Goal: Communication & Community: Answer question/provide support

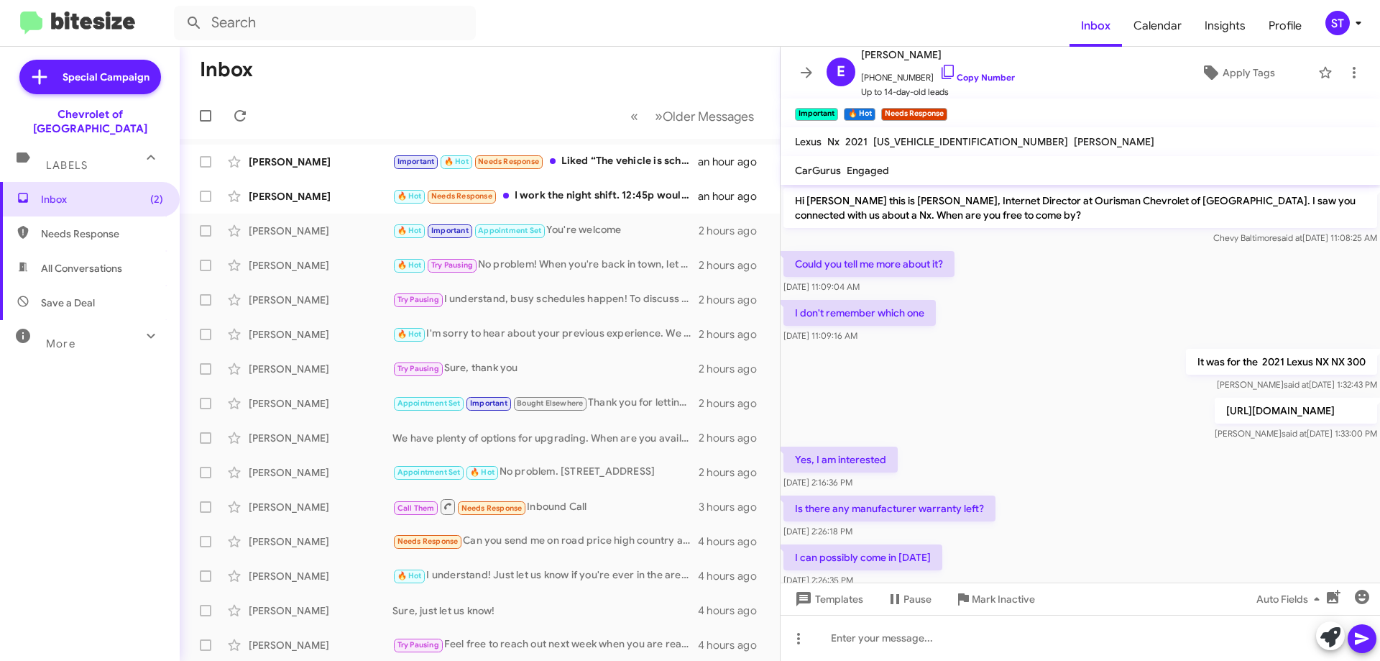
scroll to position [142, 0]
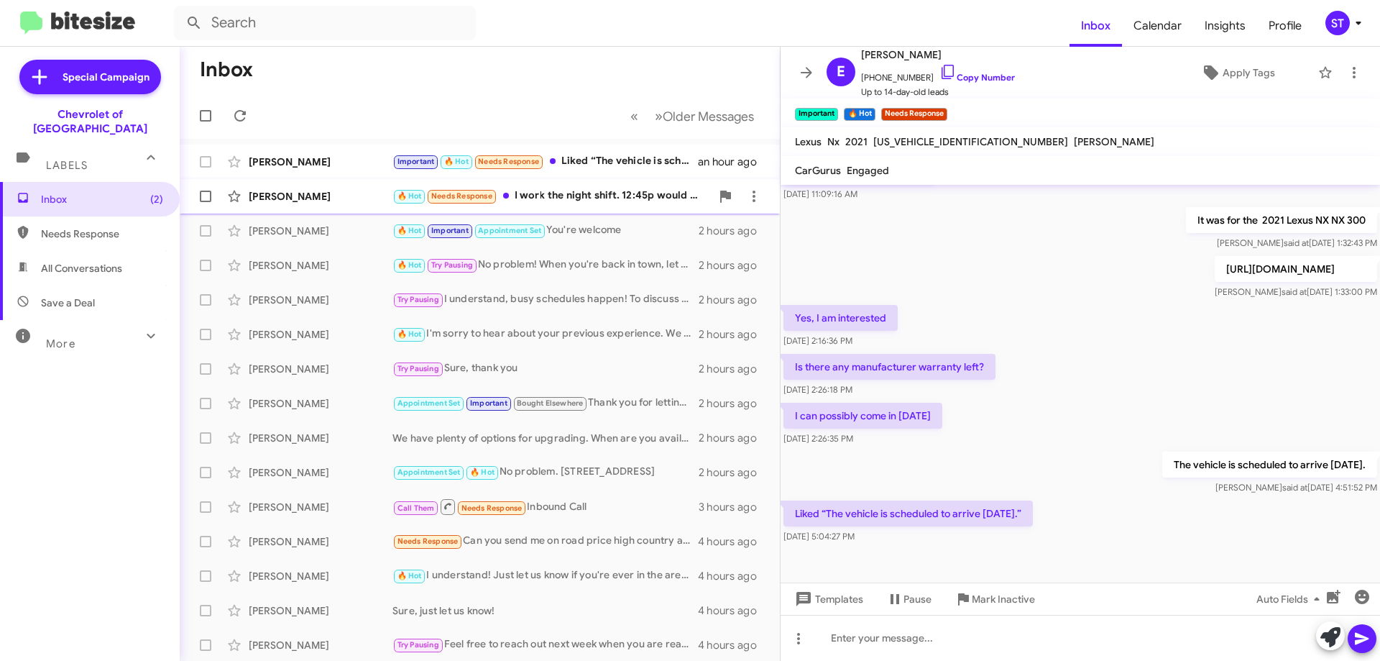
click at [597, 193] on div "🔥 Hot Needs Response I work the night shift. 12:45p would be drowsy for me. How…" at bounding box center [552, 196] width 318 height 17
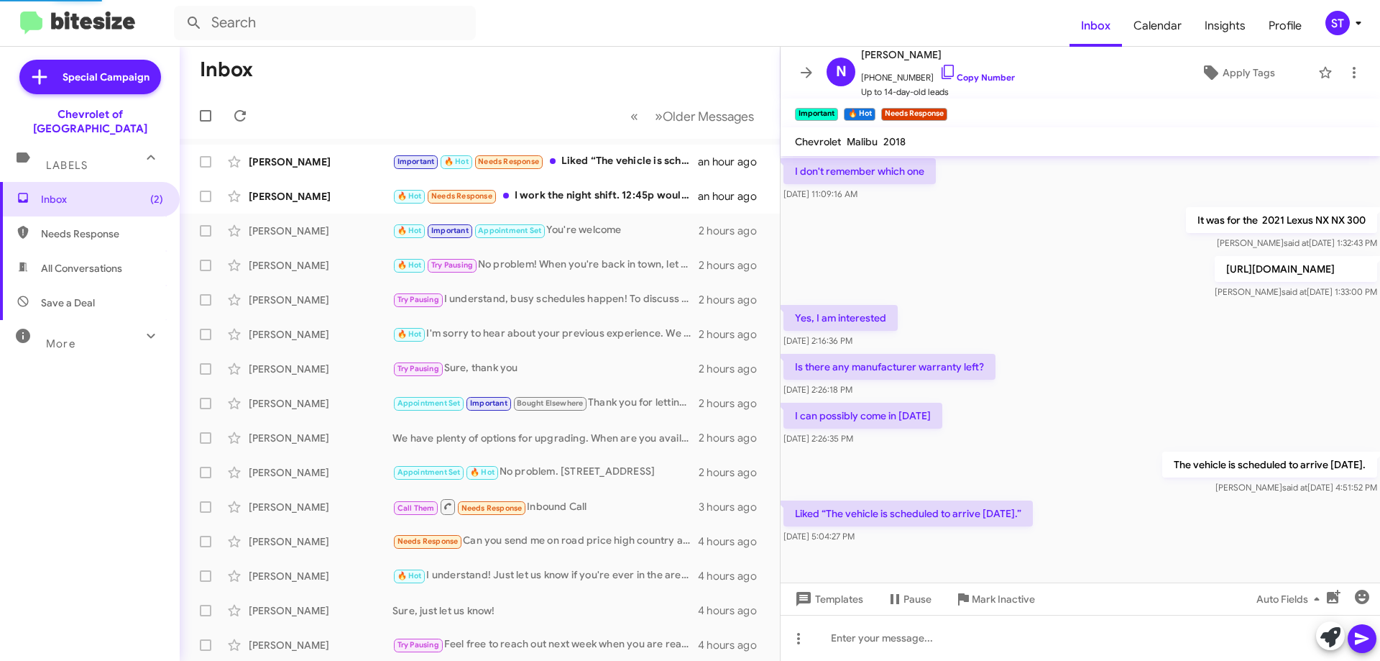
scroll to position [199, 0]
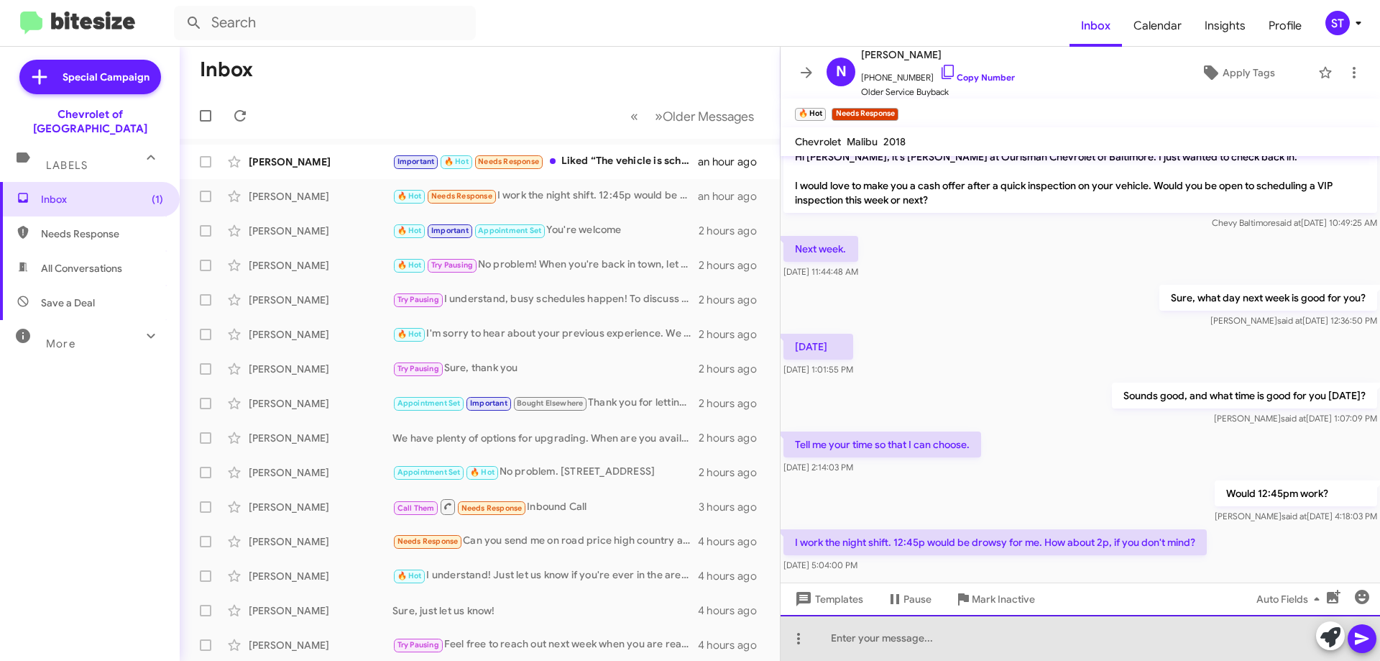
click at [935, 634] on div at bounding box center [1081, 638] width 600 height 46
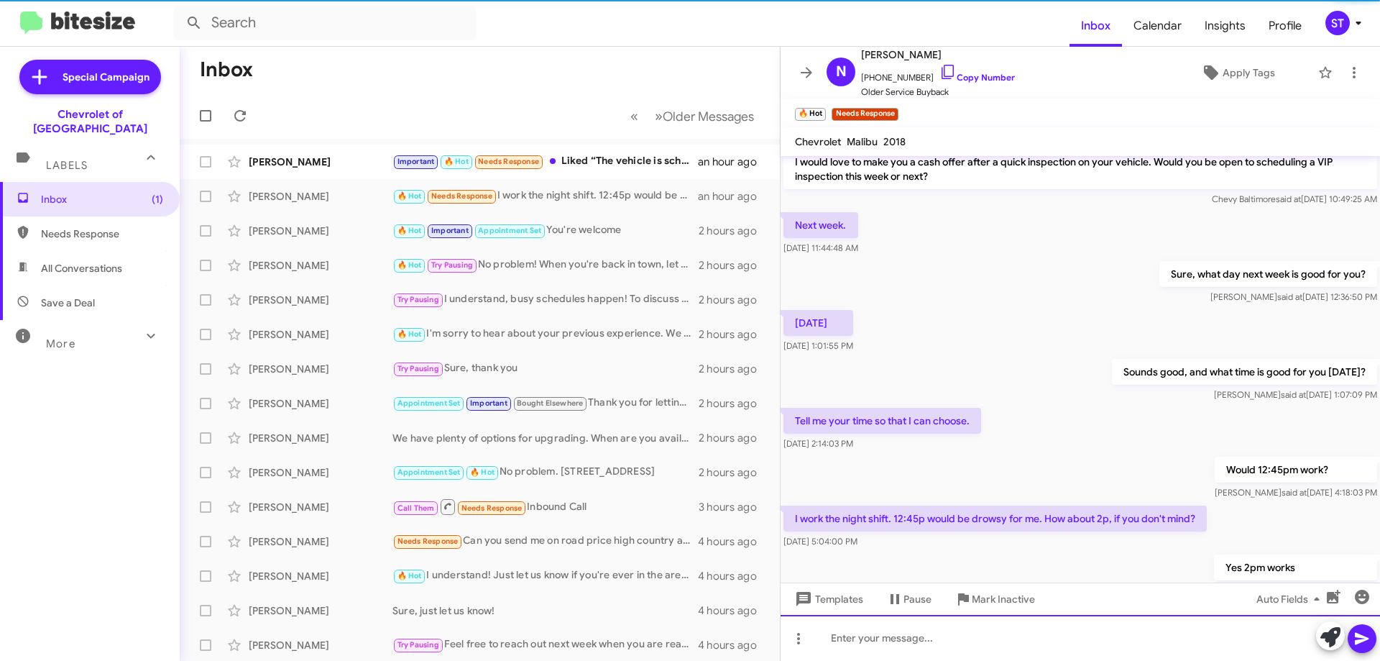
scroll to position [252, 0]
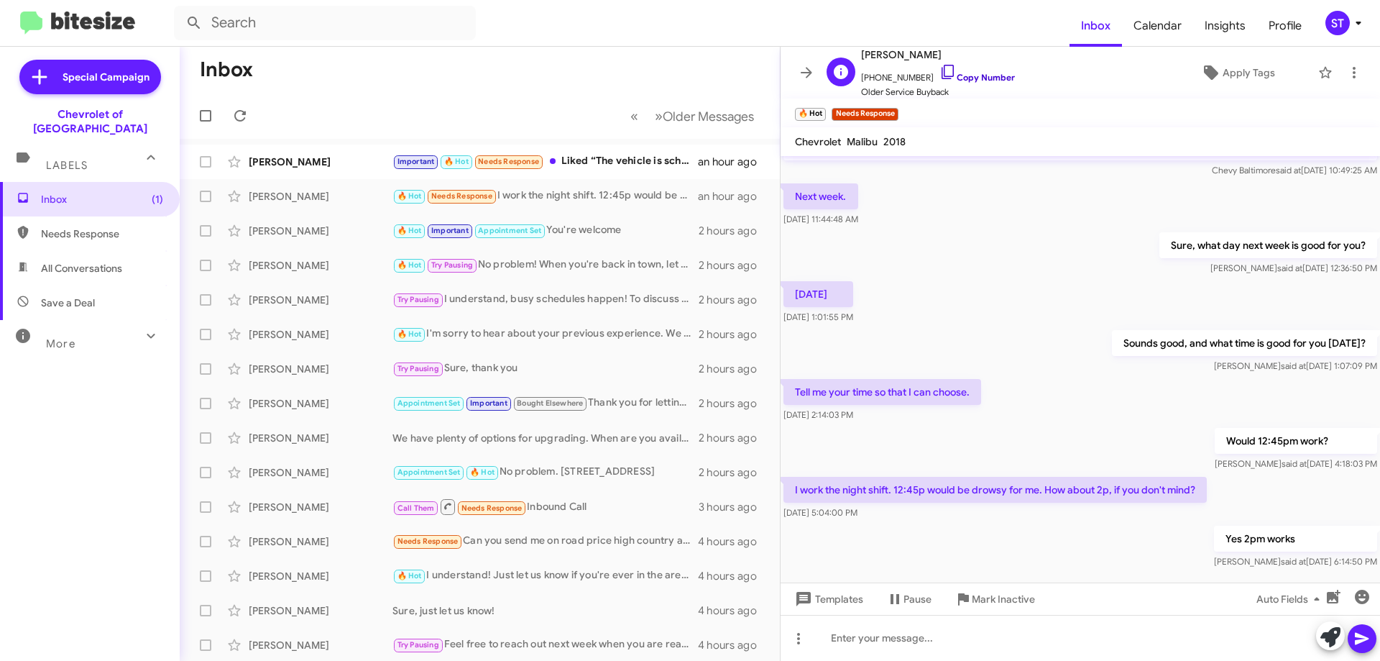
click at [940, 71] on icon at bounding box center [948, 71] width 17 height 17
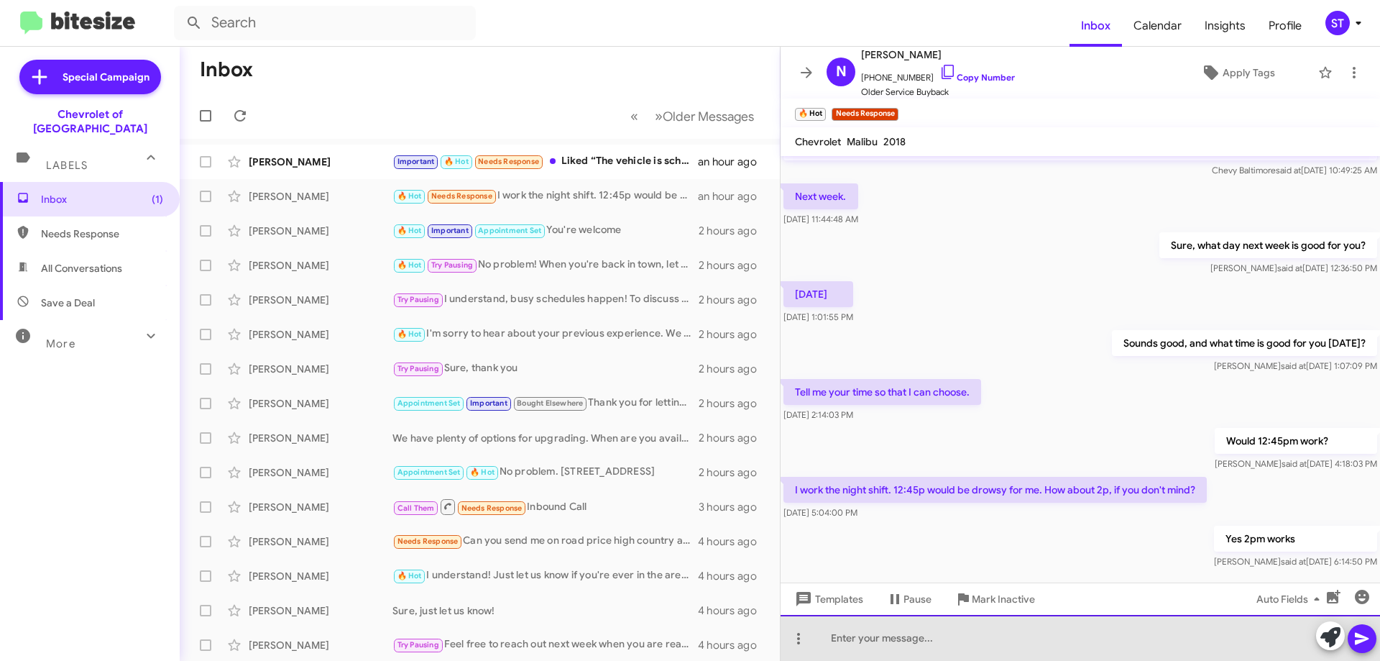
click at [945, 648] on div at bounding box center [1081, 638] width 600 height 46
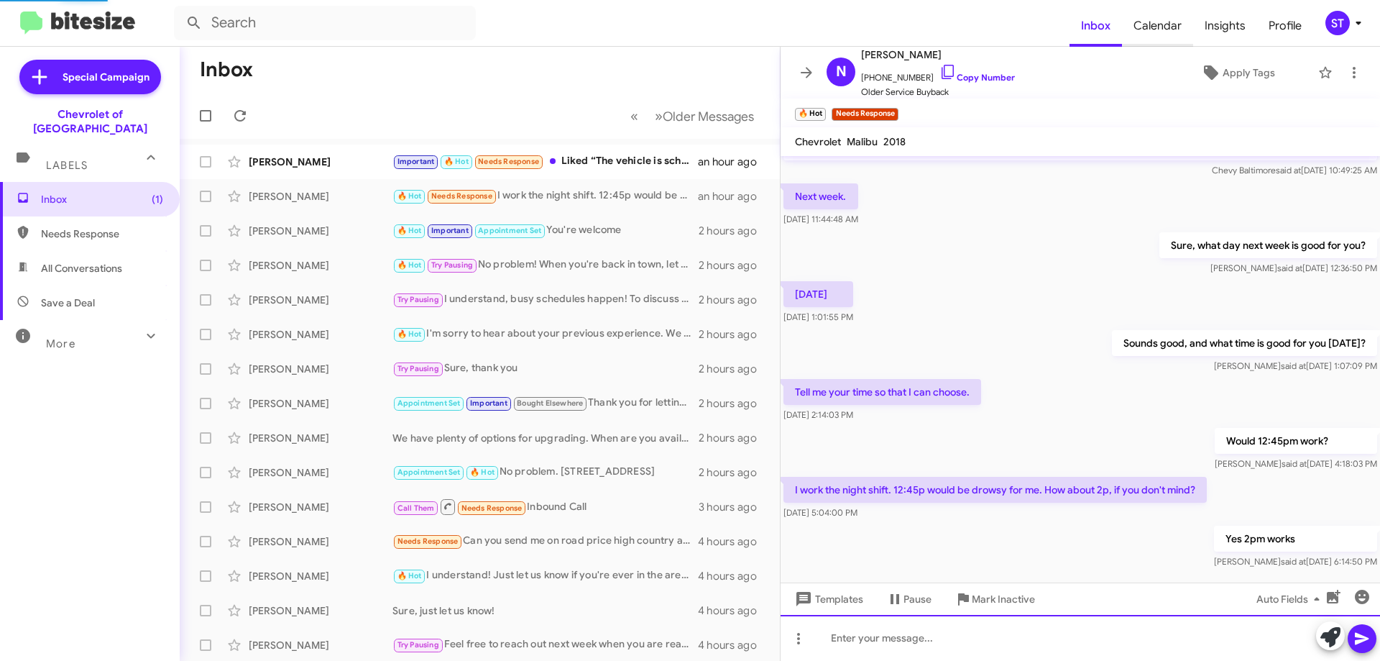
scroll to position [0, 0]
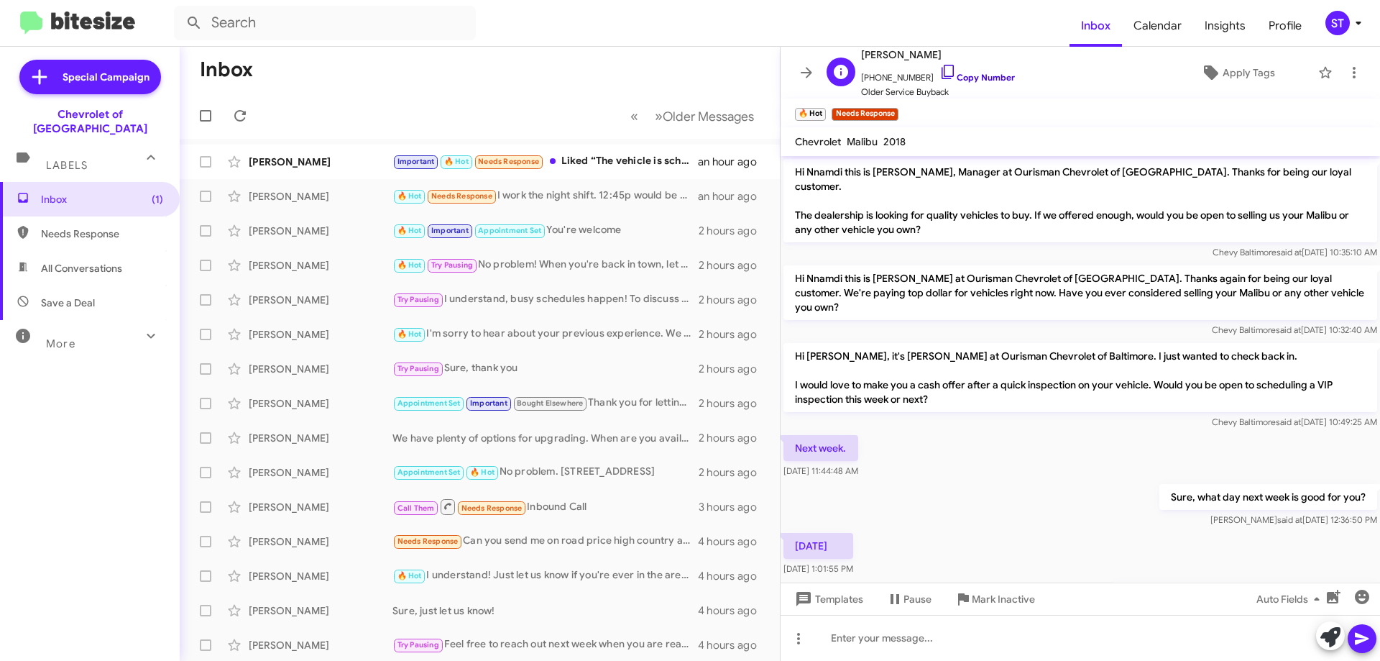
click at [940, 69] on icon at bounding box center [948, 71] width 17 height 17
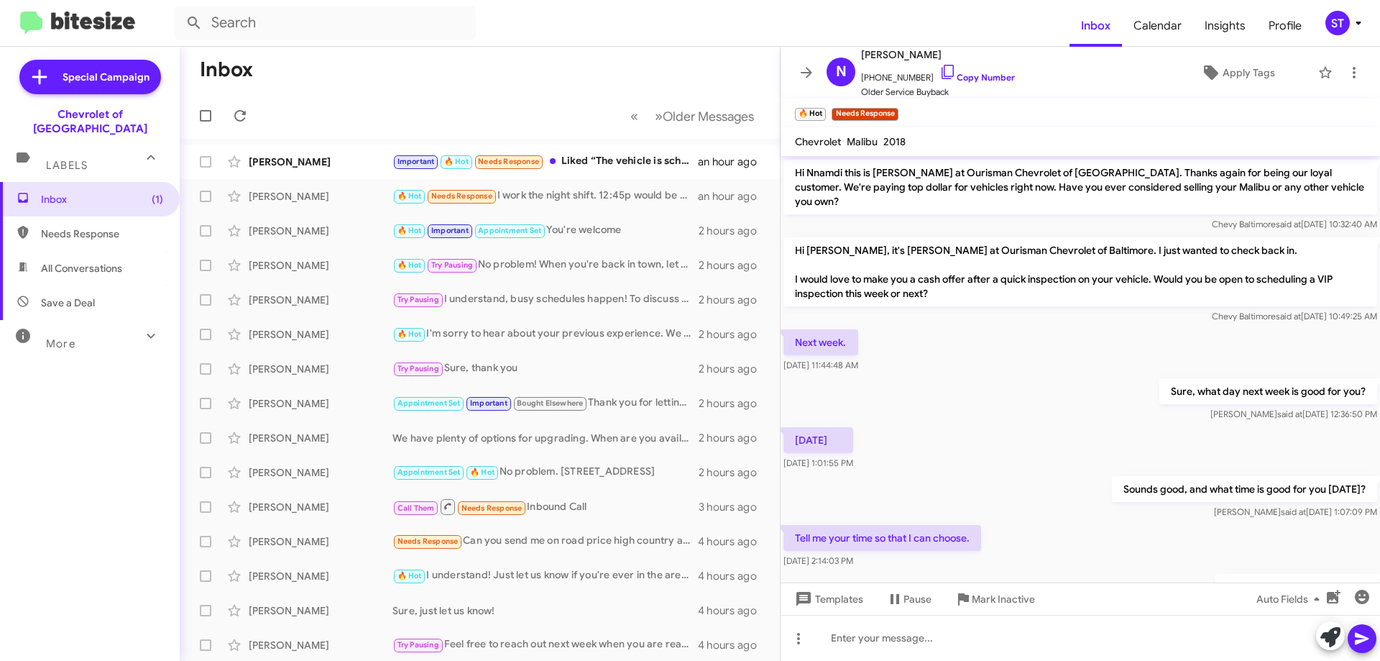
scroll to position [304, 0]
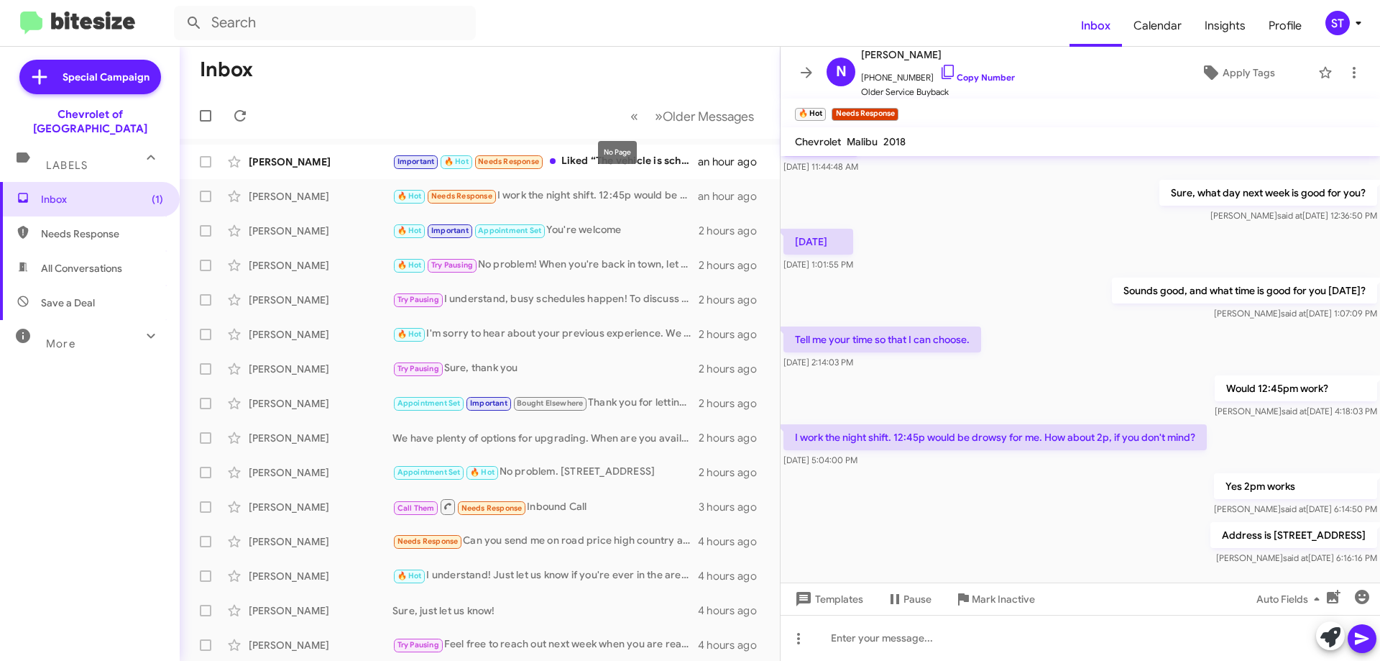
click at [600, 162] on div "No Page" at bounding box center [617, 152] width 39 height 23
click at [563, 157] on div "Important 🔥 Hot Needs Response Liked “The vehicle is scheduled to arrive [DATE]…" at bounding box center [552, 161] width 318 height 17
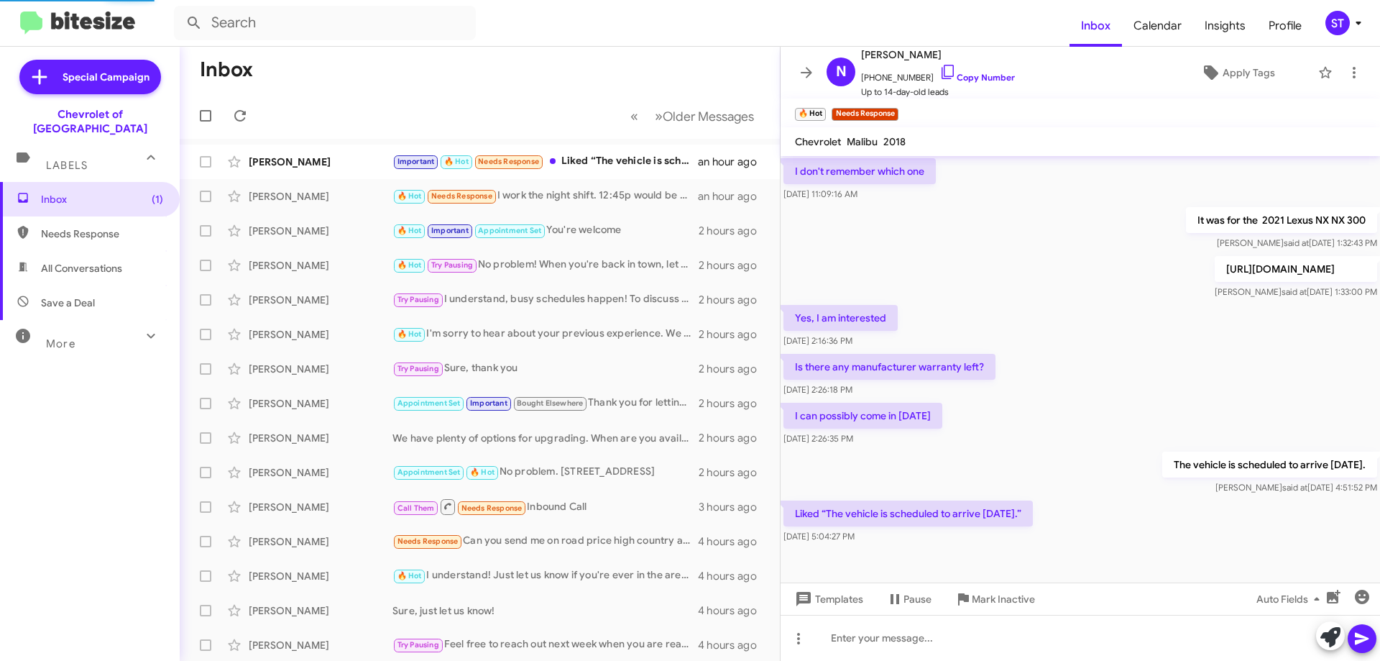
scroll to position [142, 0]
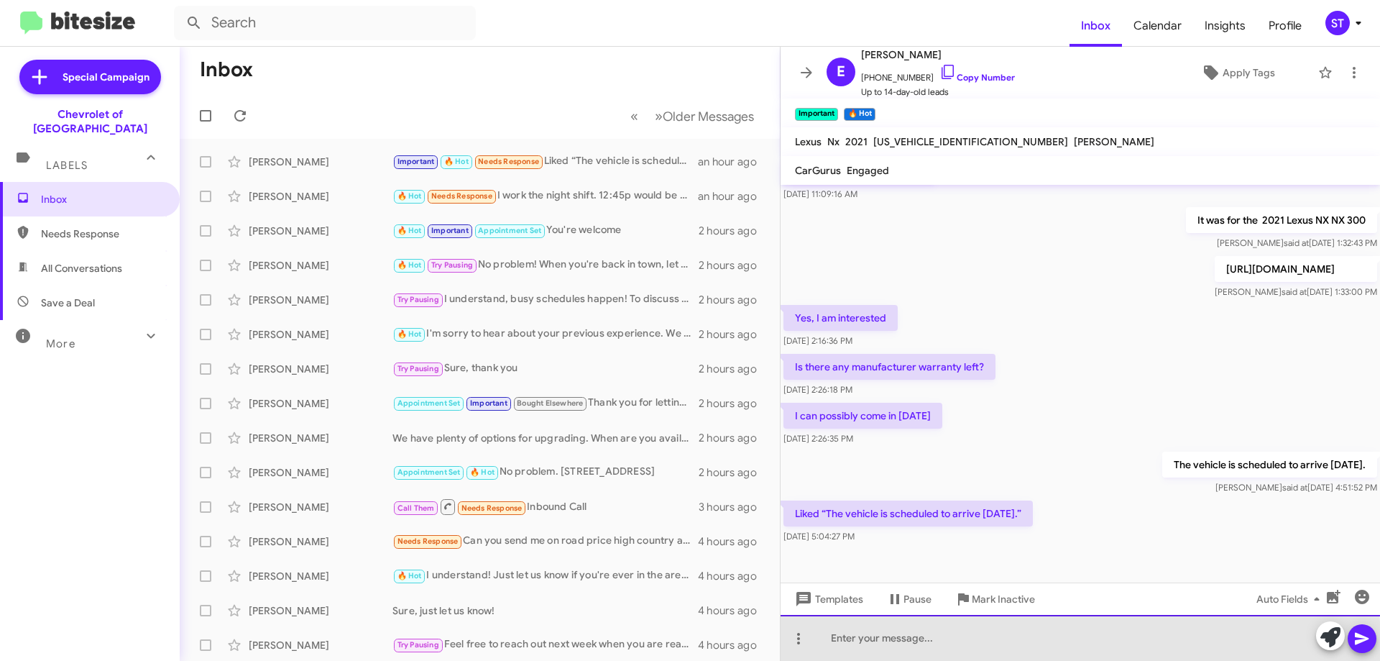
click at [963, 644] on div at bounding box center [1081, 638] width 600 height 46
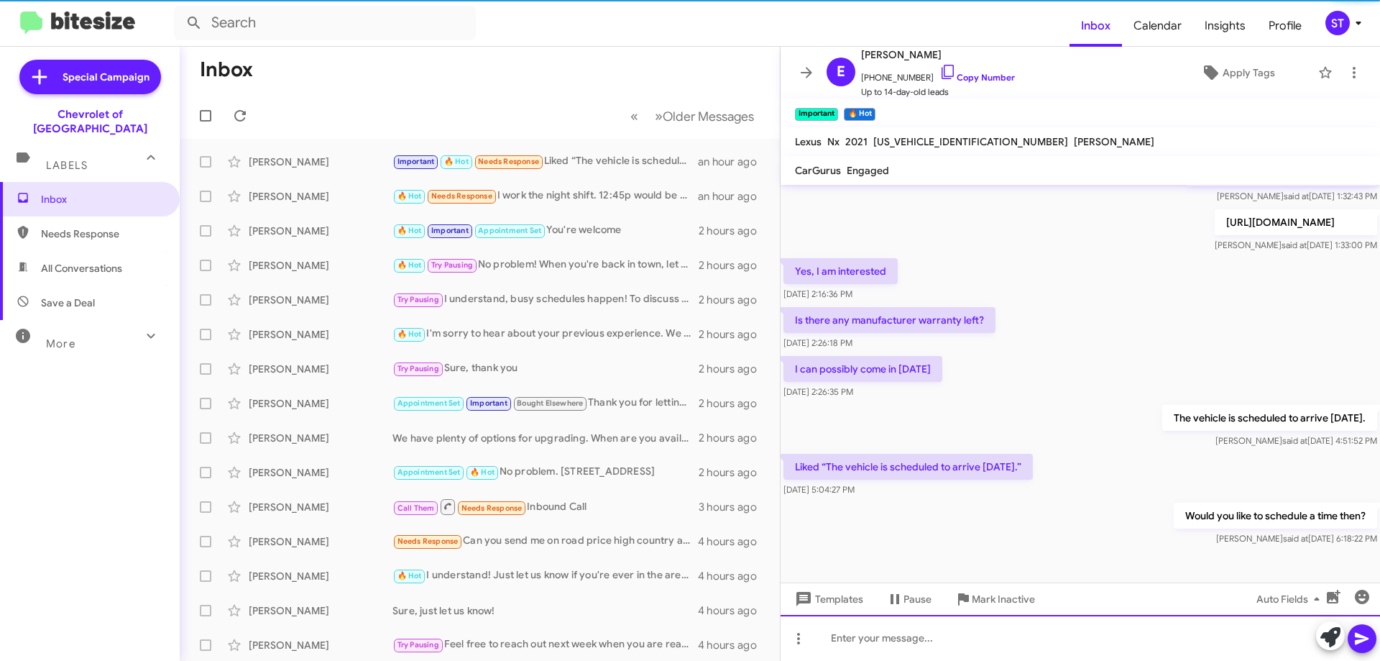
scroll to position [194, 0]
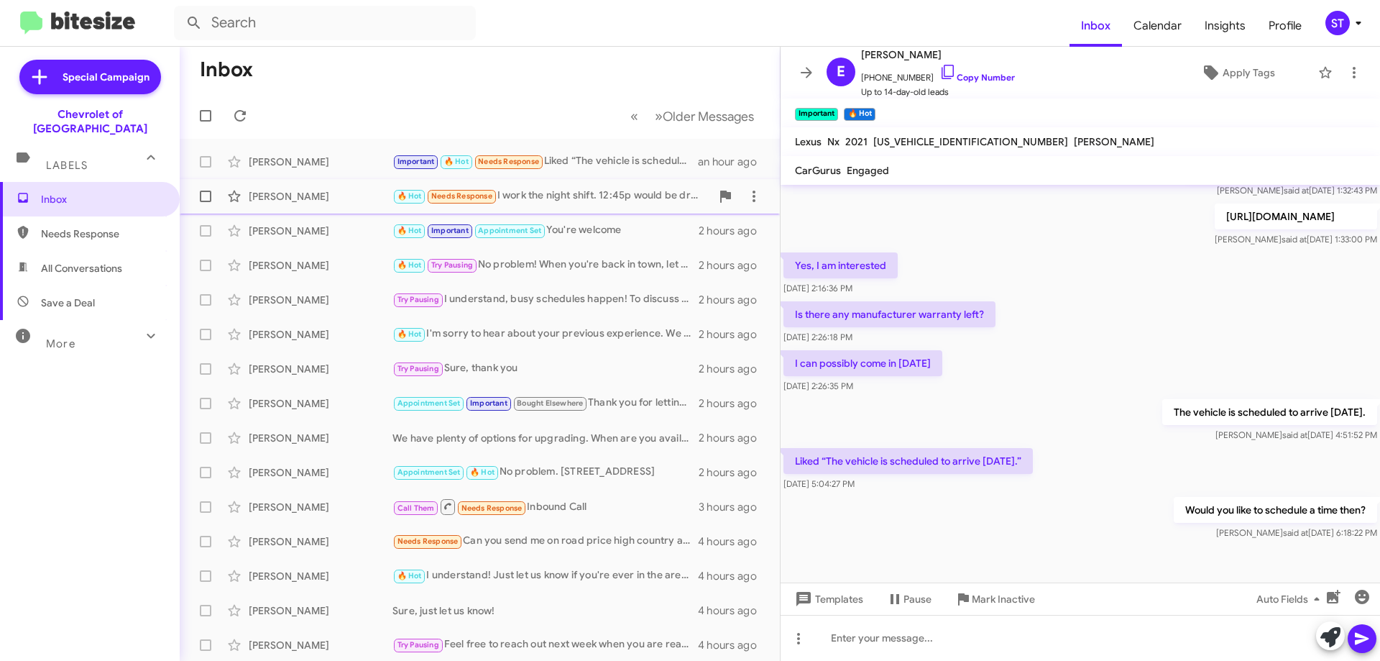
click at [563, 193] on div "🔥 Hot Needs Response I work the night shift. 12:45p would be drowsy for me. How…" at bounding box center [552, 196] width 318 height 17
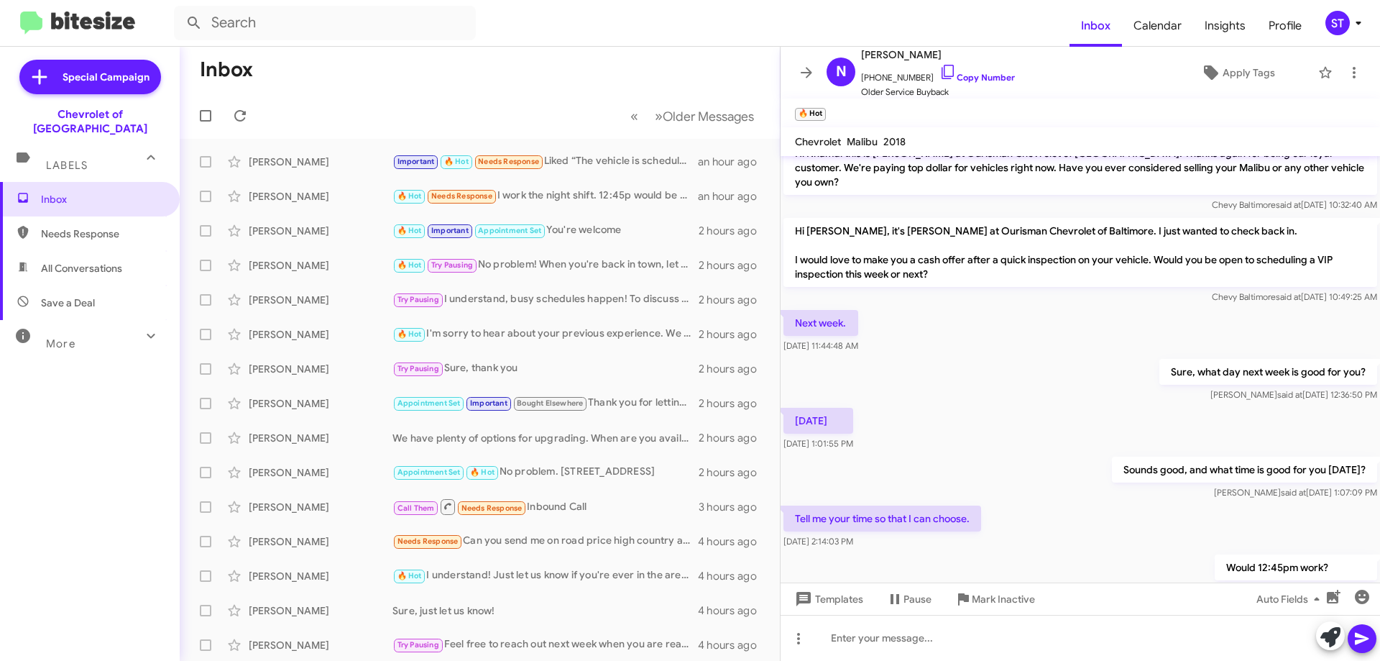
scroll to position [304, 0]
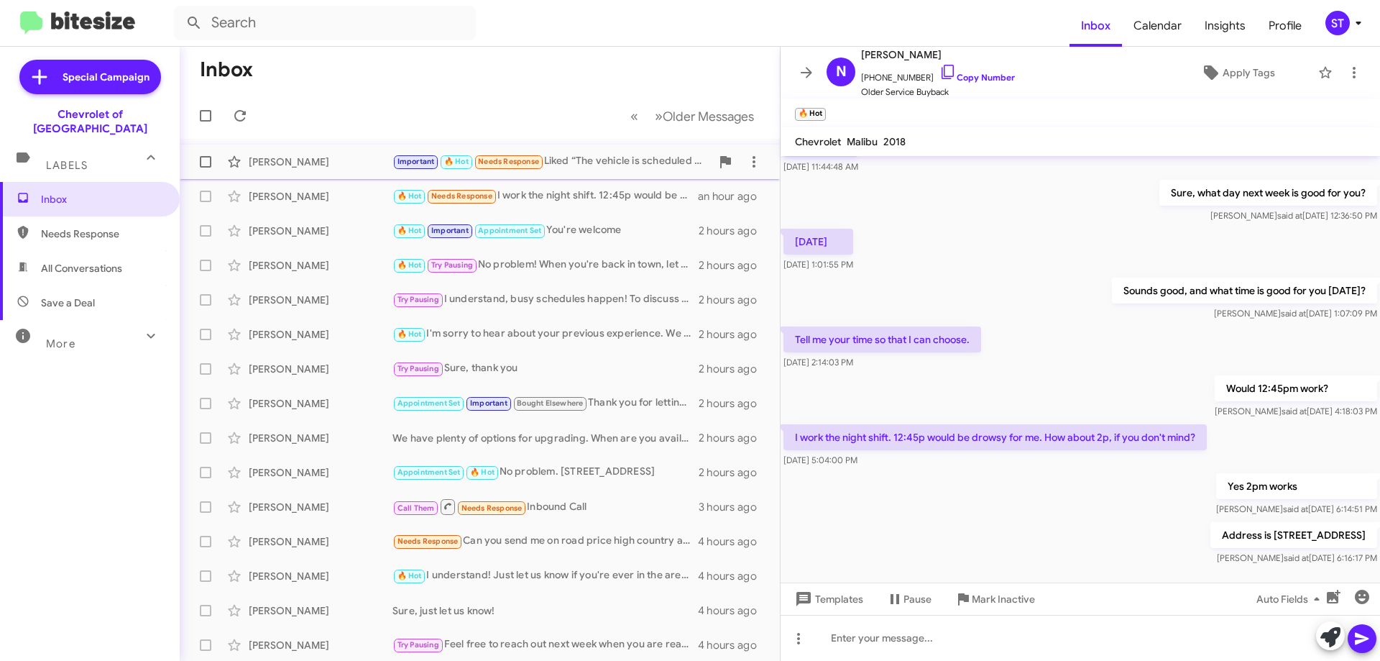
click at [629, 167] on div "Important 🔥 Hot Needs Response Liked “The vehicle is scheduled to arrive [DATE]…" at bounding box center [552, 161] width 318 height 17
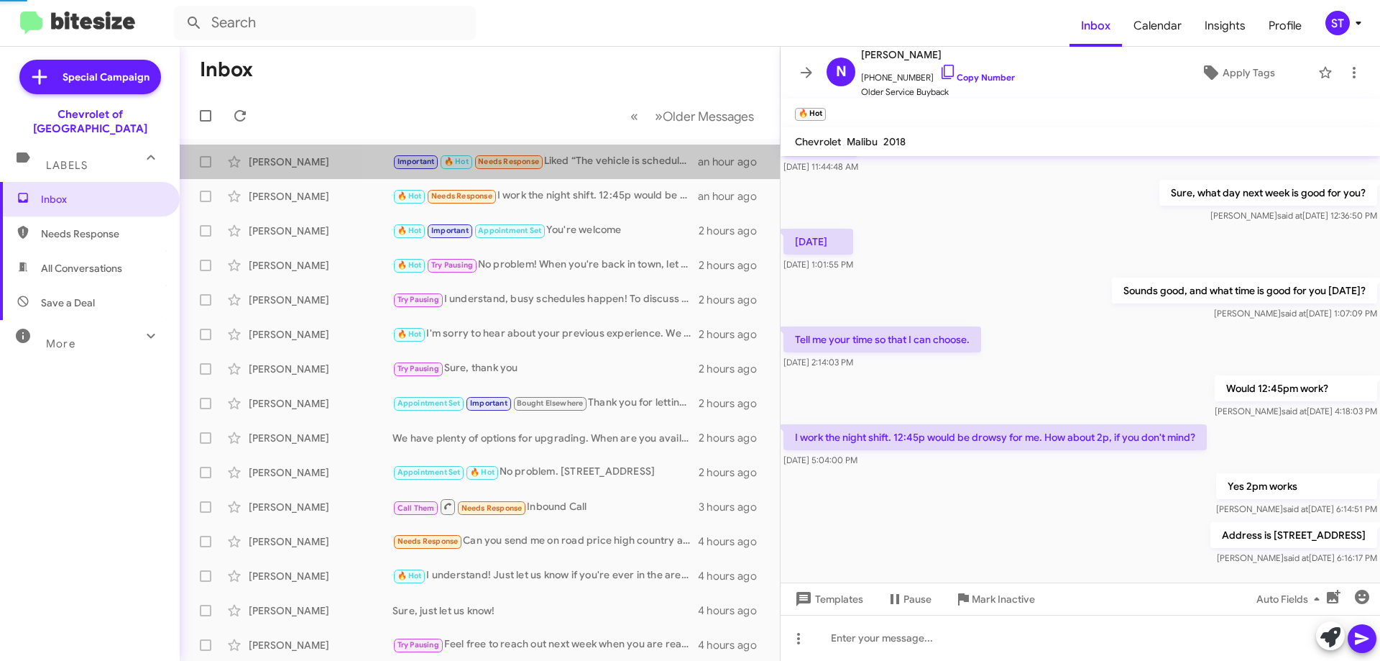
scroll to position [194, 0]
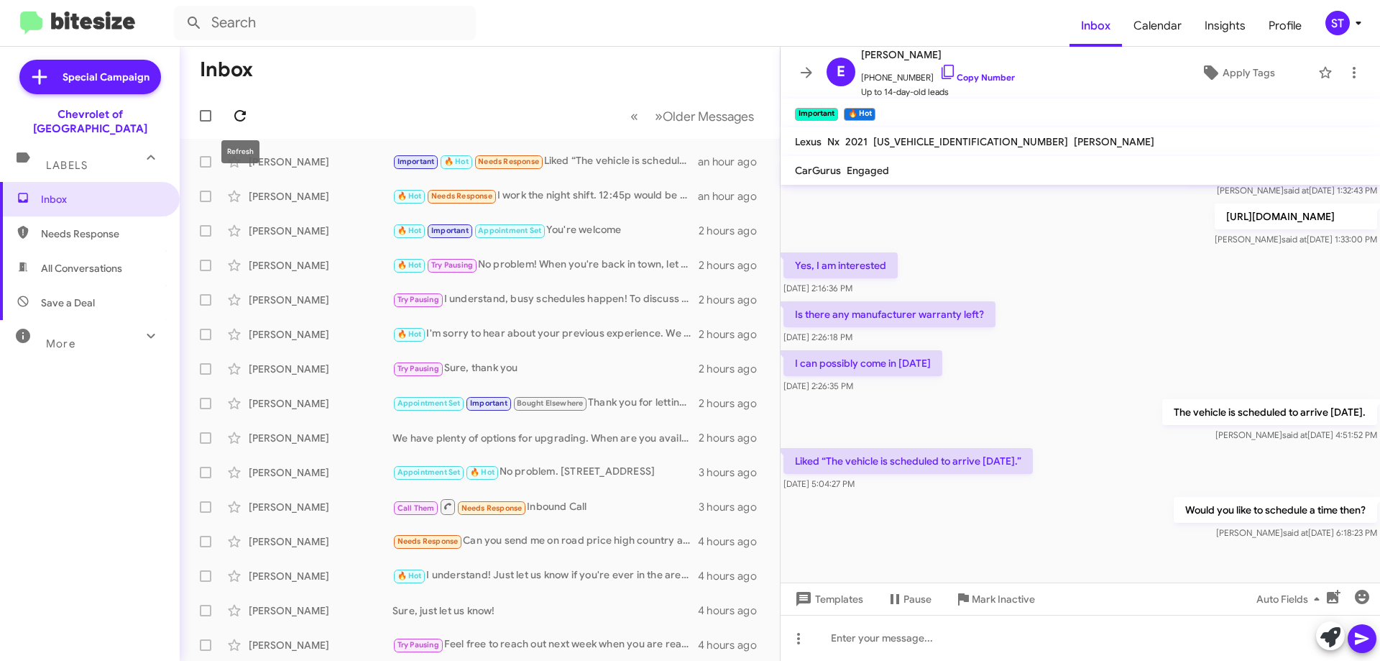
click at [239, 109] on icon at bounding box center [239, 115] width 17 height 17
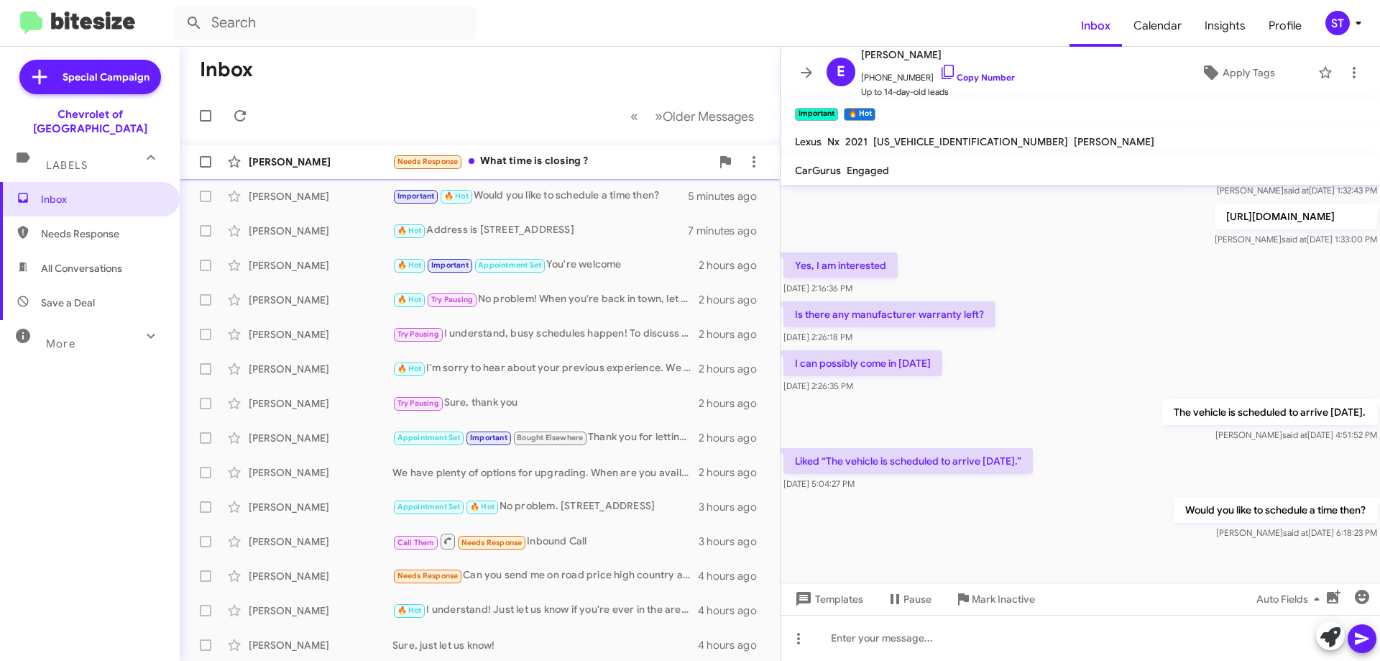
click at [525, 161] on div "Needs Response What time is closing ?" at bounding box center [552, 161] width 318 height 17
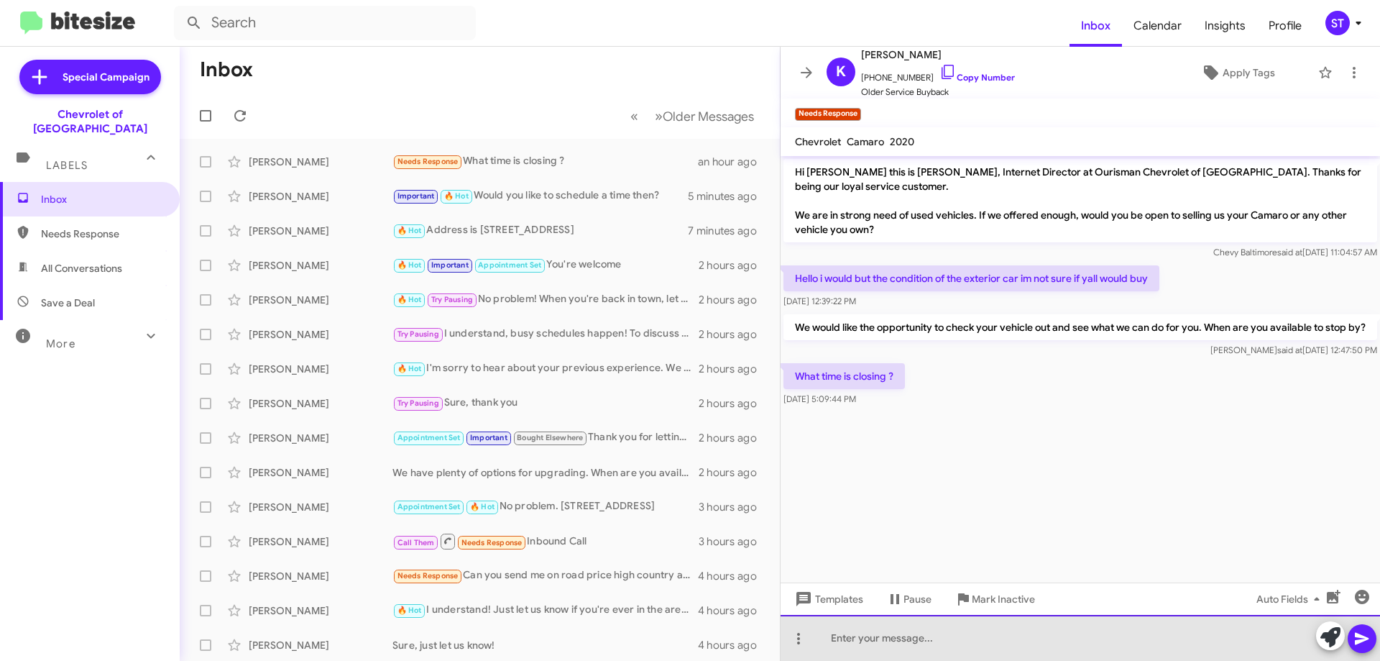
click at [869, 645] on div at bounding box center [1081, 638] width 600 height 46
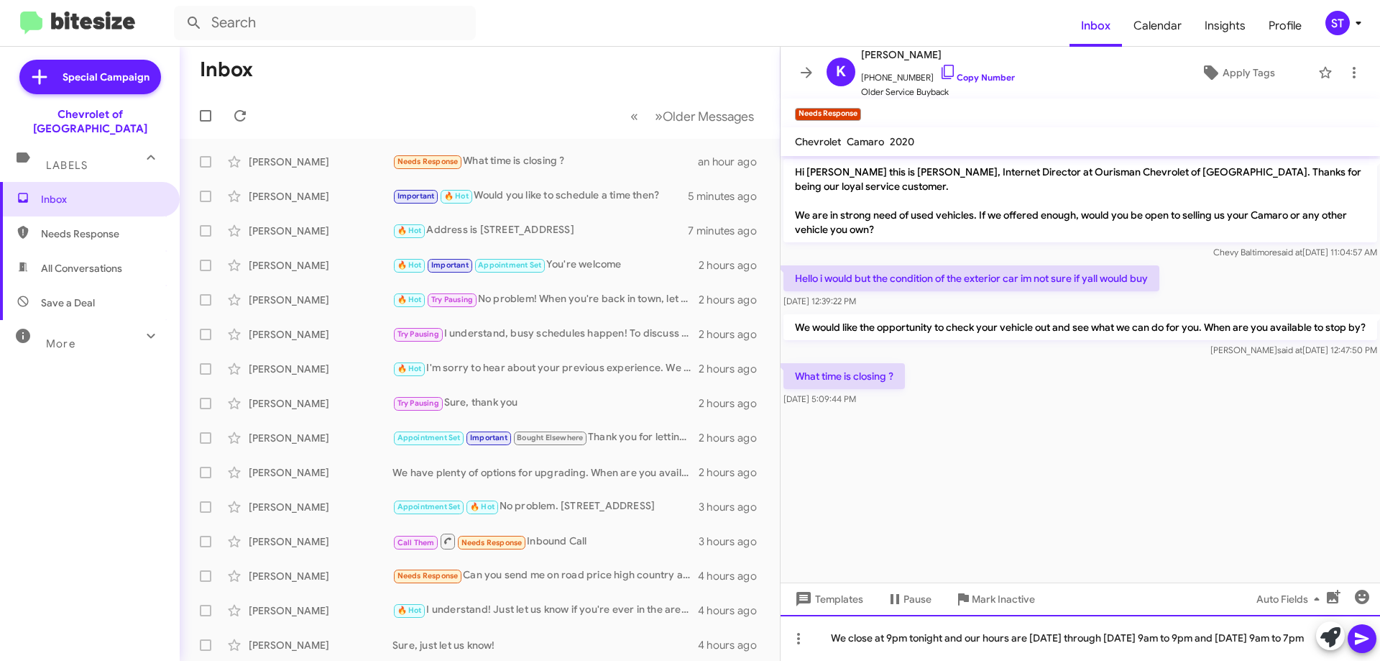
click at [905, 653] on div "We close at 9pm tonight and our hours are [DATE] through [DATE] 9am to 9pm and …" at bounding box center [1081, 638] width 600 height 46
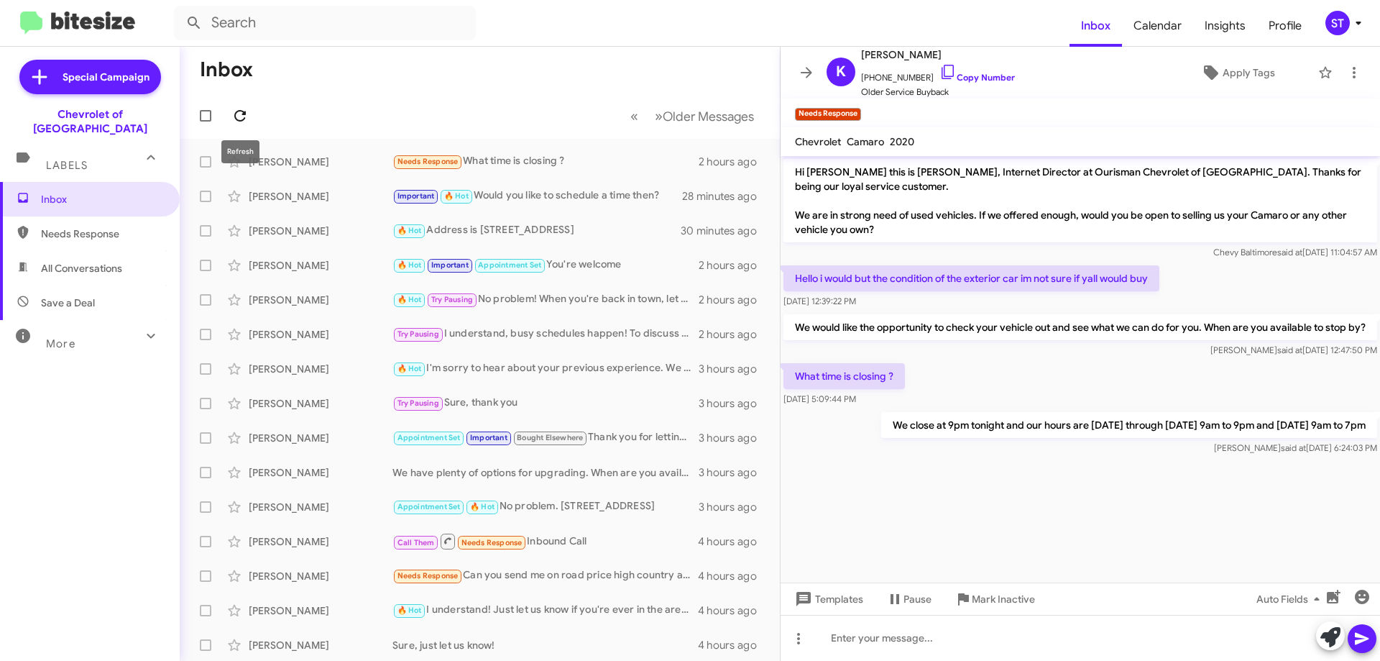
click at [243, 118] on icon at bounding box center [239, 115] width 17 height 17
click at [600, 156] on div "Important 🔥 Hot Needs Response Earliest appointment you have" at bounding box center [552, 161] width 318 height 17
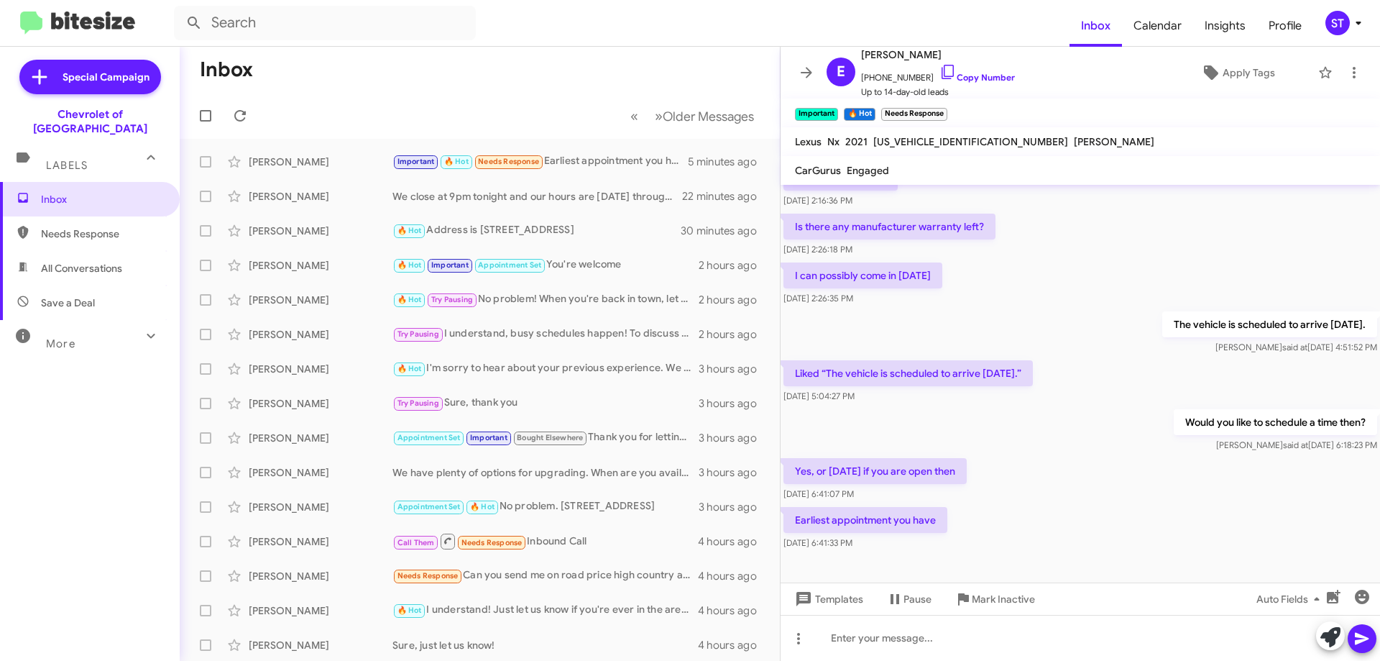
scroll to position [299, 0]
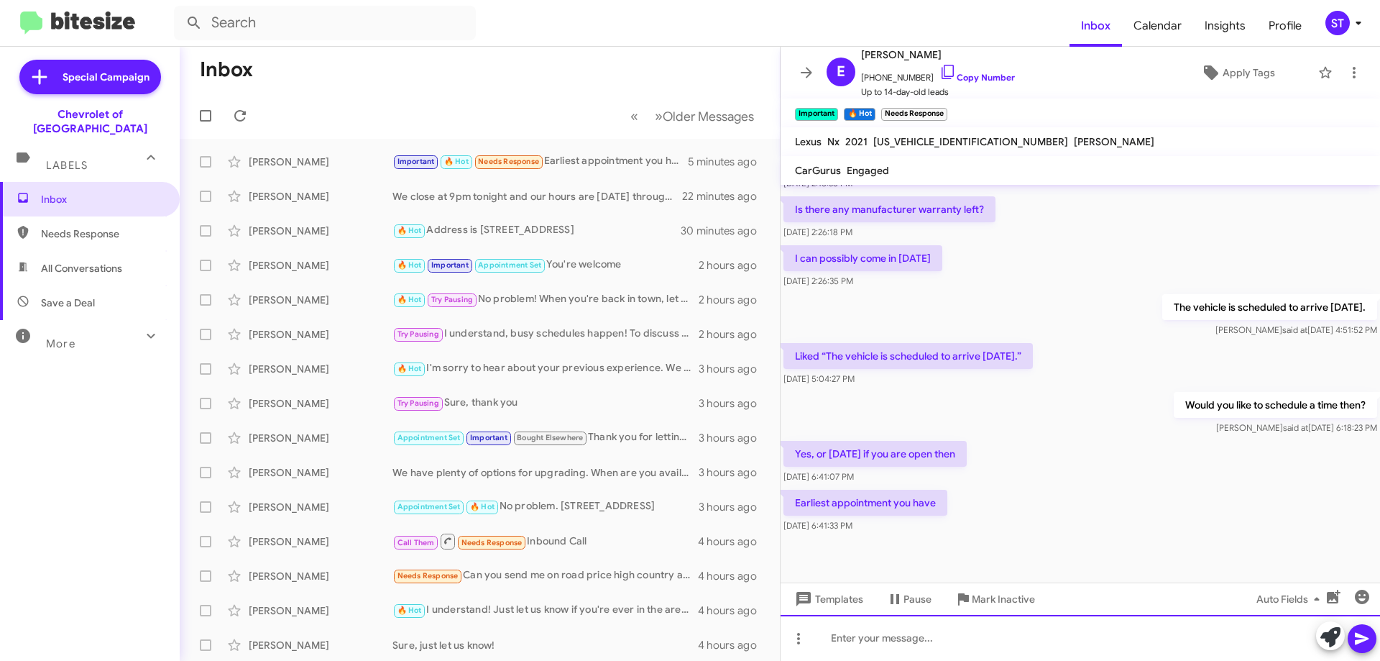
click at [890, 659] on div at bounding box center [1081, 638] width 600 height 46
drag, startPoint x: 950, startPoint y: 647, endPoint x: 740, endPoint y: 658, distance: 210.2
click at [783, 648] on div "We are closed on Sundays, are you available" at bounding box center [1081, 638] width 600 height 46
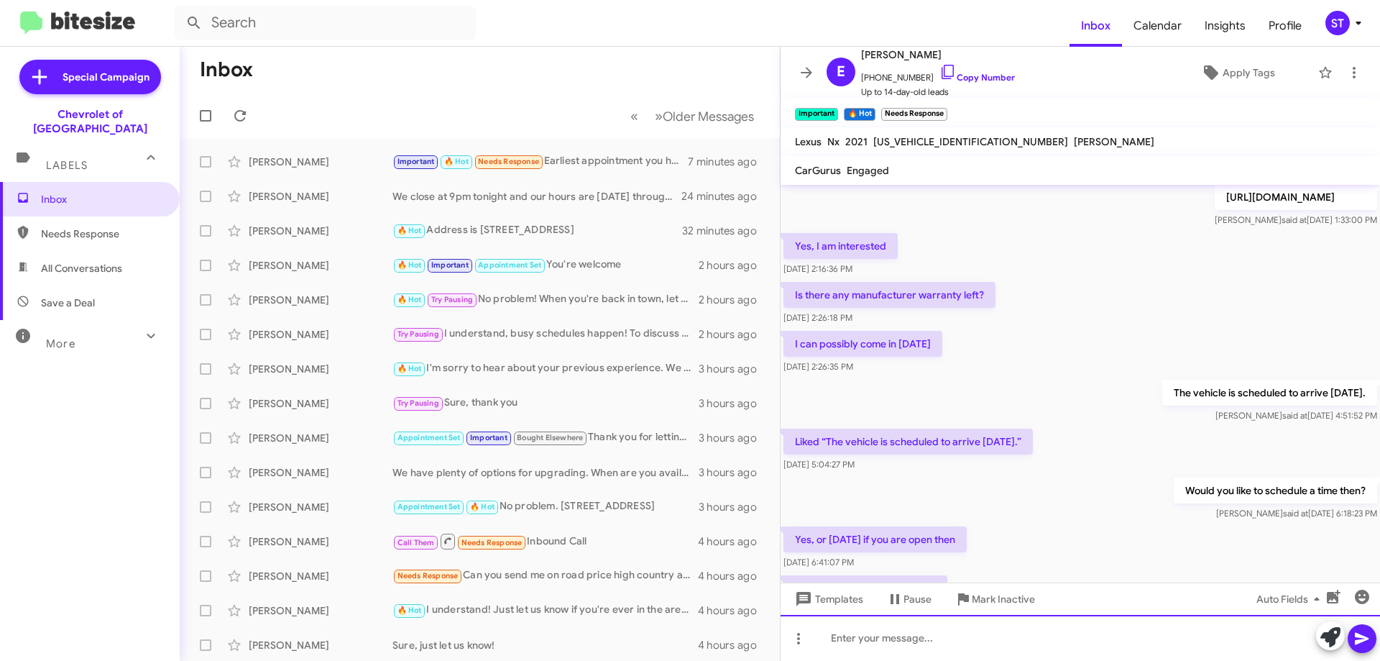
scroll to position [352, 0]
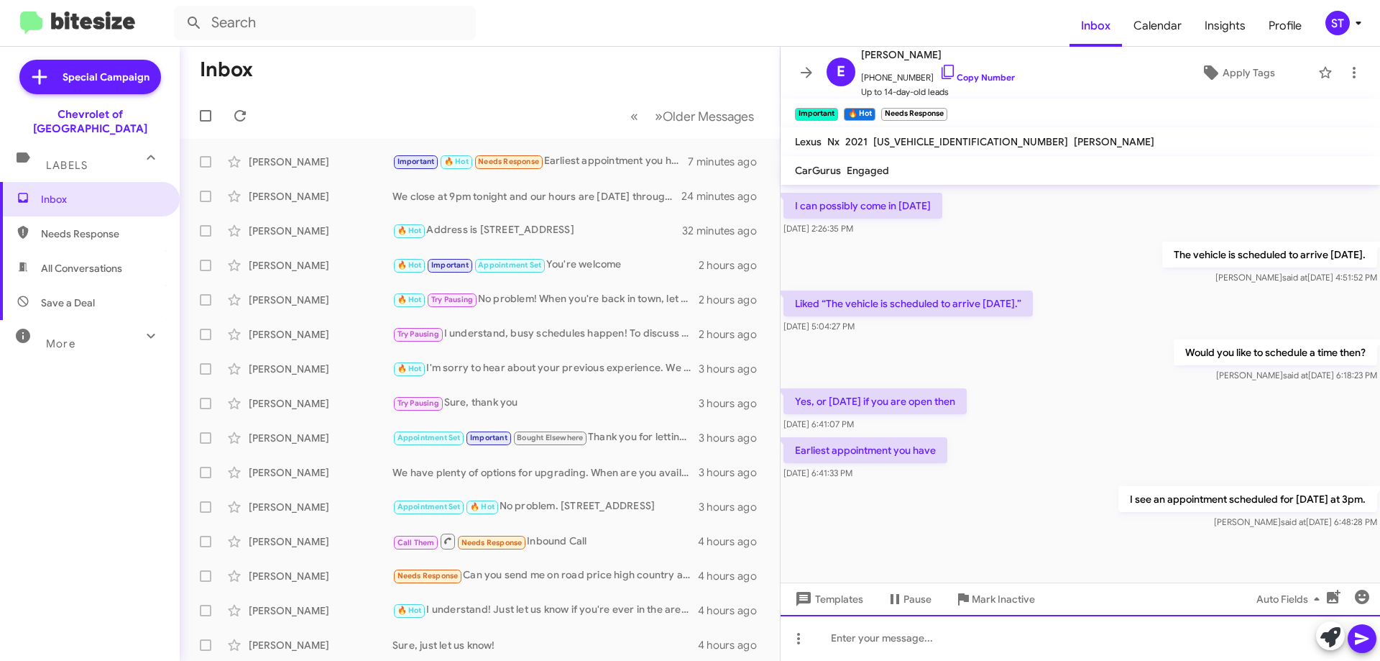
click at [1063, 641] on div at bounding box center [1081, 638] width 600 height 46
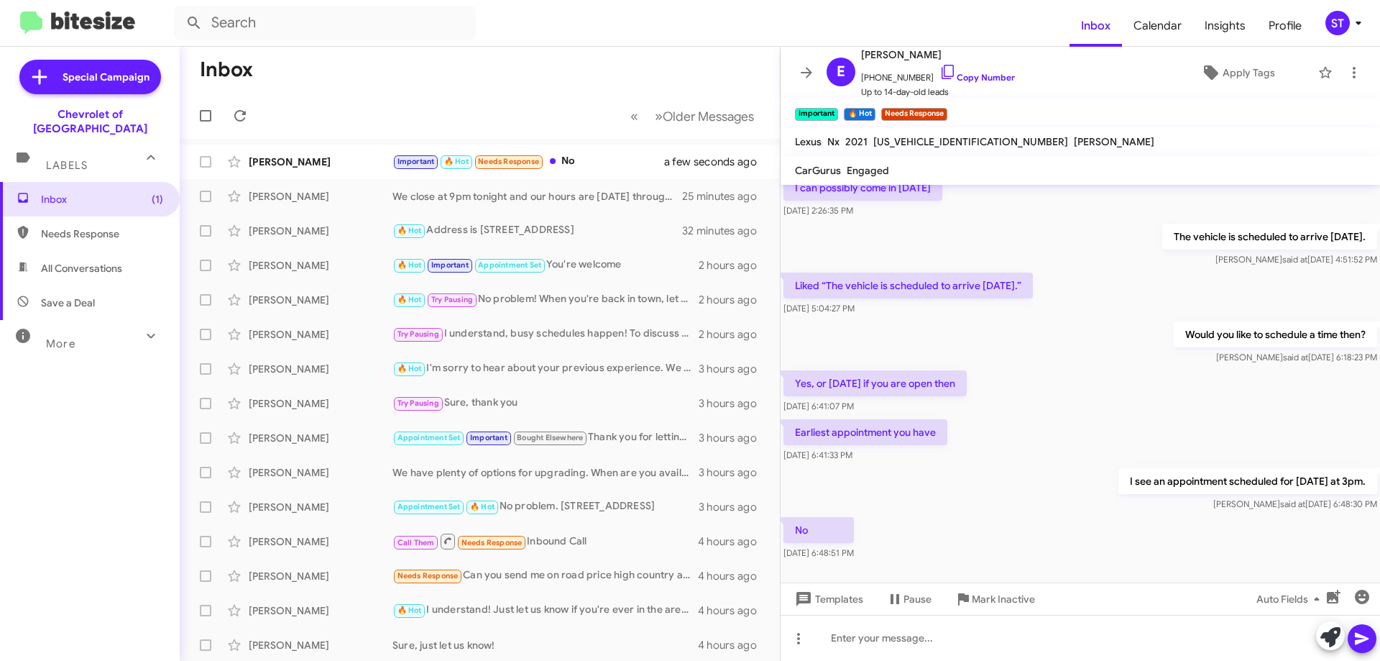
scroll to position [404, 0]
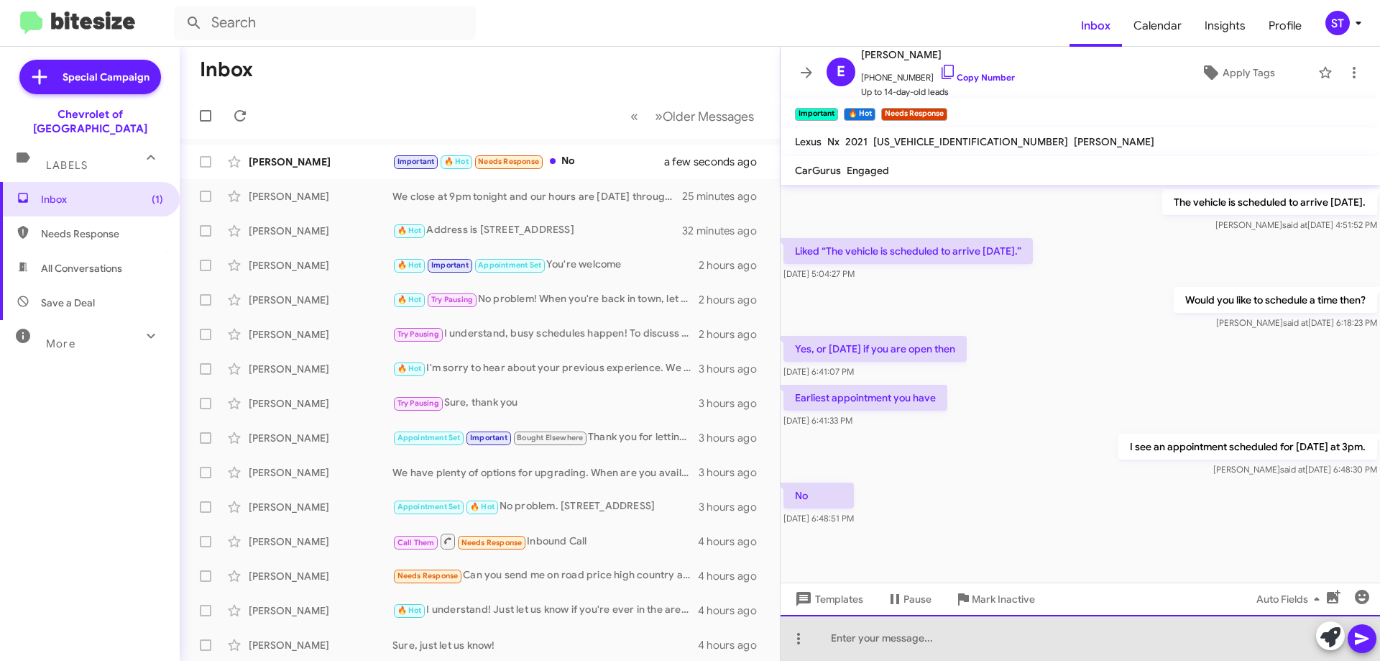
click at [896, 634] on div at bounding box center [1081, 638] width 600 height 46
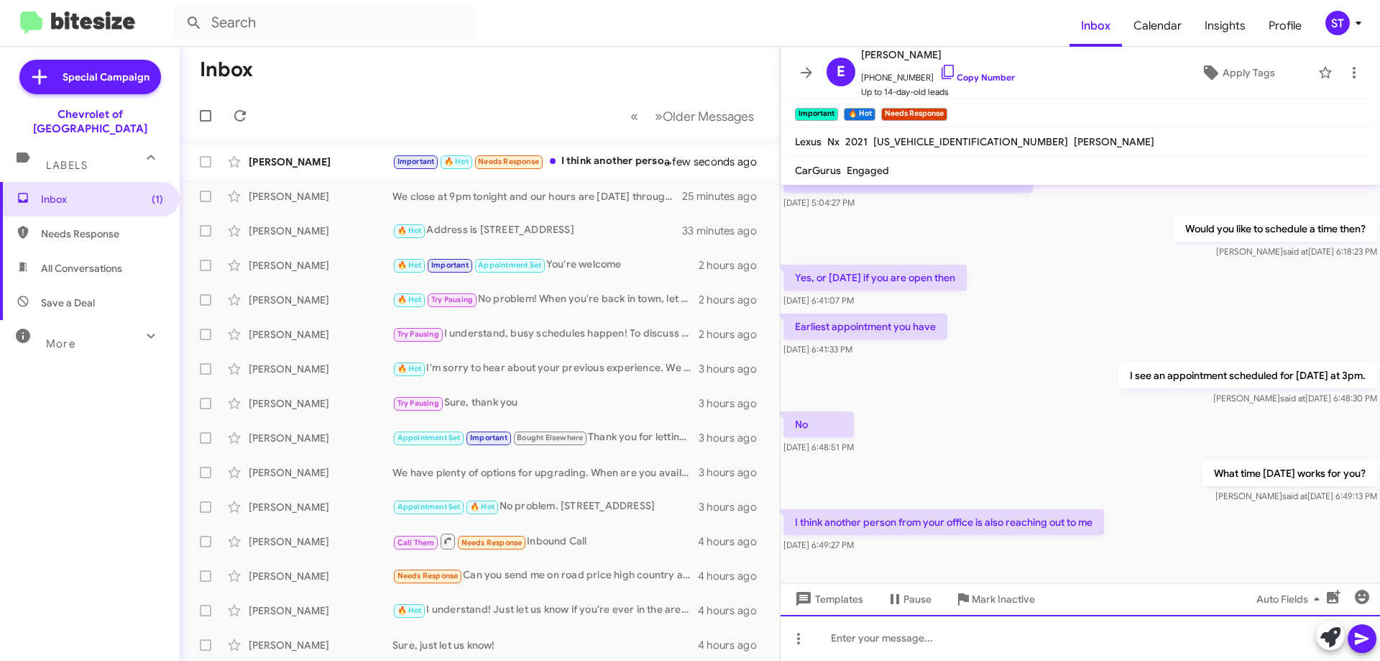
scroll to position [509, 0]
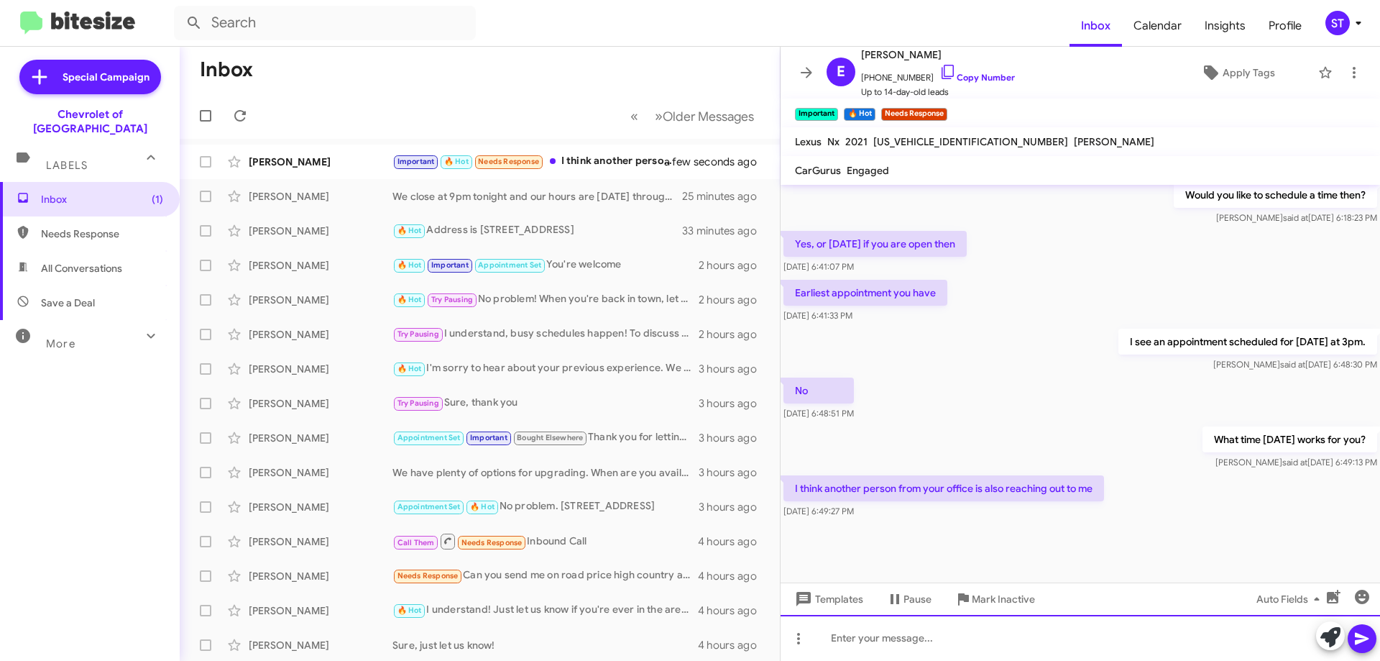
click at [961, 635] on div at bounding box center [1081, 638] width 600 height 46
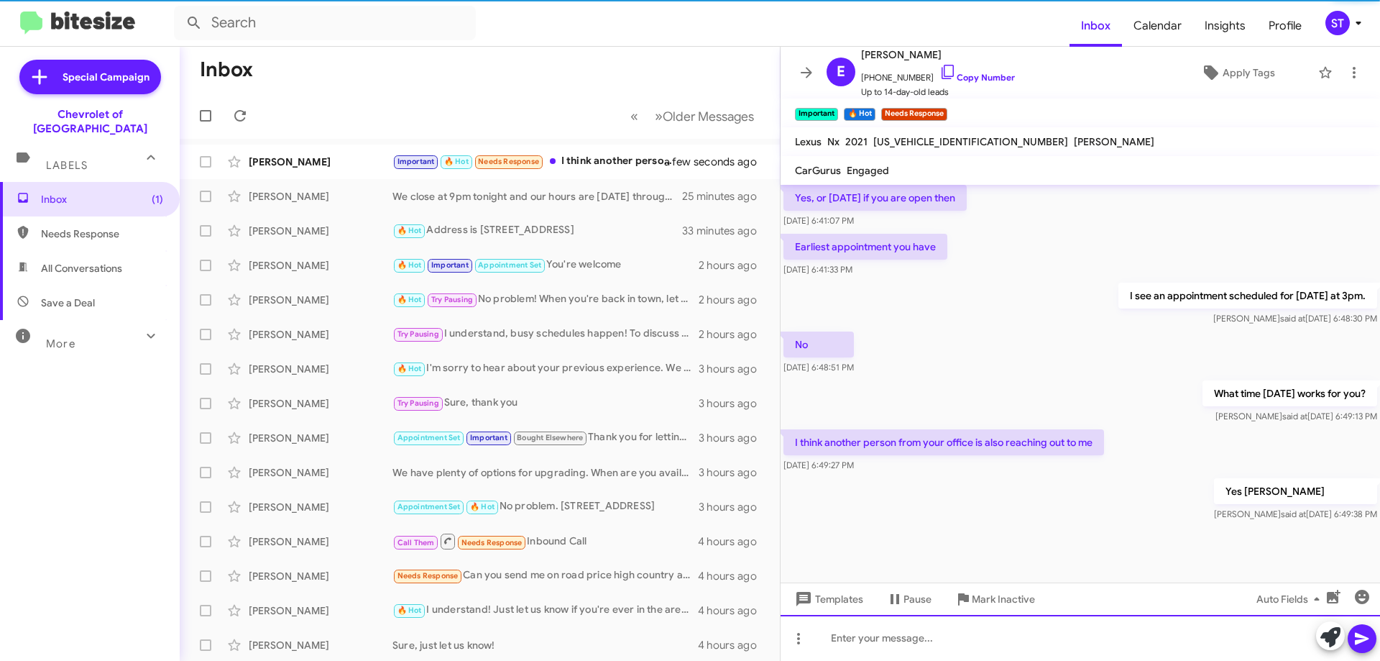
scroll to position [561, 0]
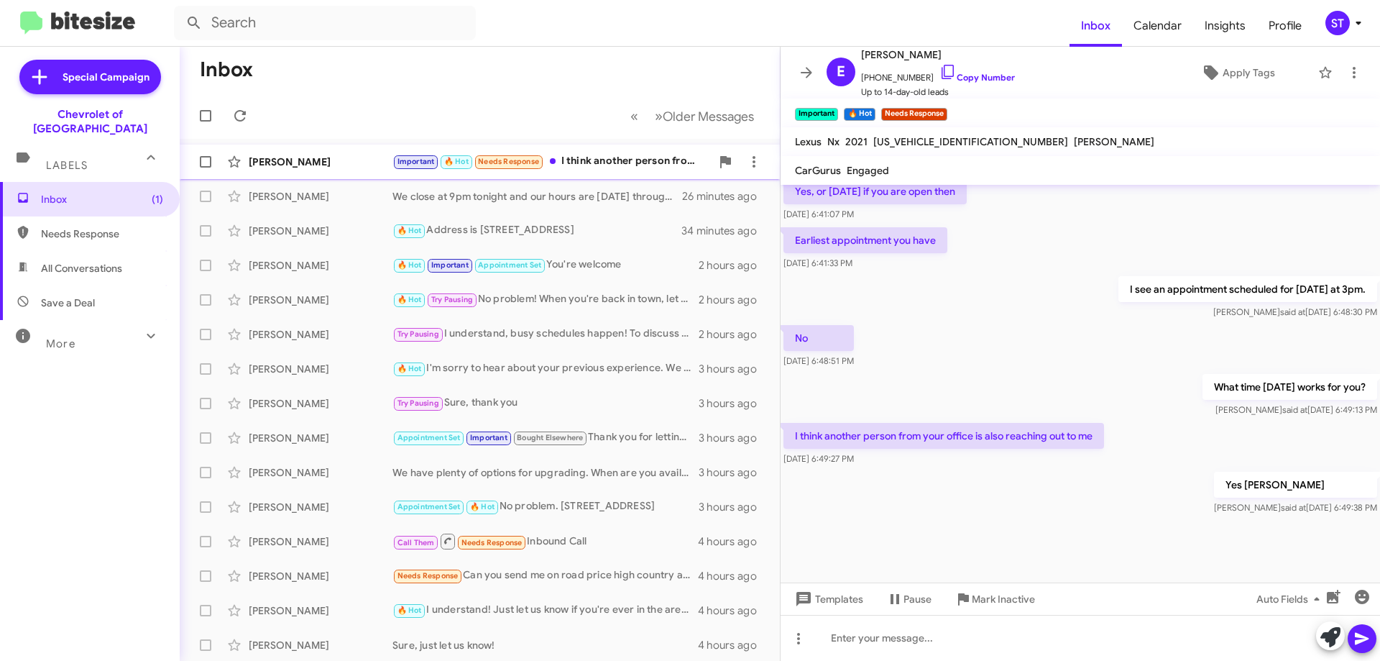
click at [627, 157] on div "Important 🔥 Hot Needs Response I think another person from your office is also …" at bounding box center [552, 161] width 318 height 17
click at [486, 198] on div "We close at 9pm tonight and our hours are [DATE] through [DATE] 9am to 9pm and …" at bounding box center [552, 196] width 318 height 14
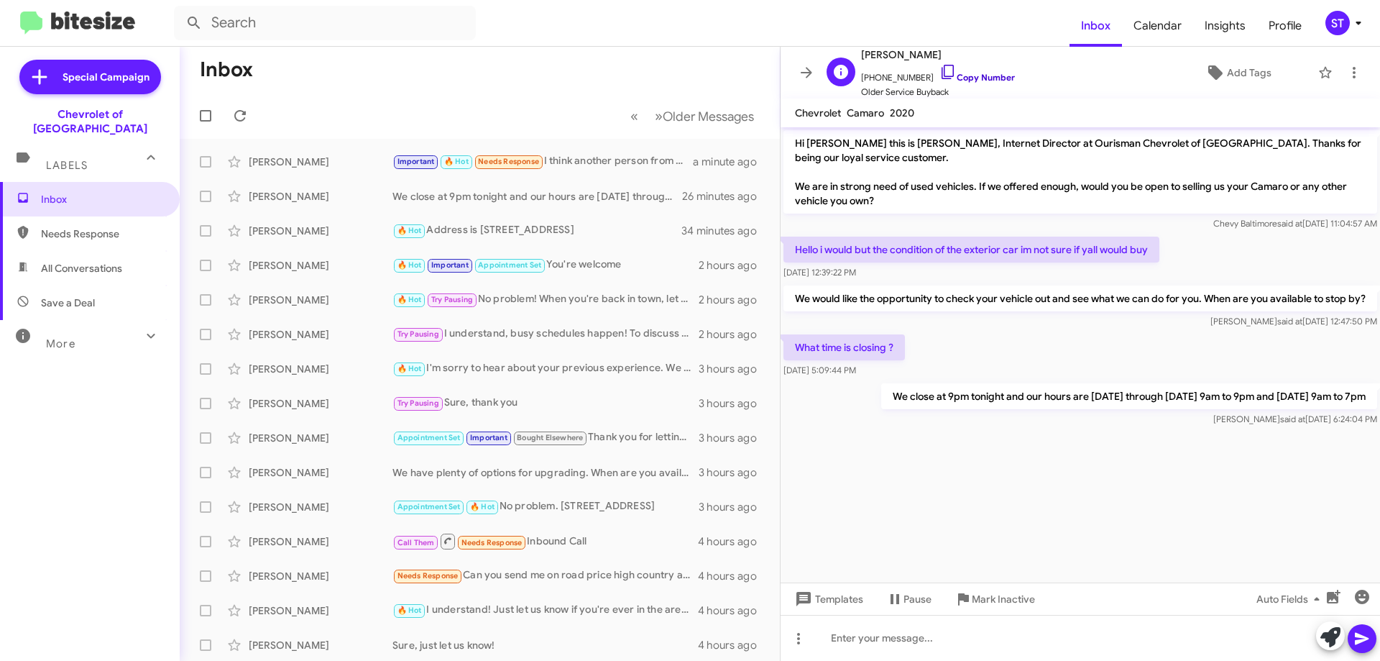
click at [940, 67] on icon at bounding box center [948, 71] width 17 height 17
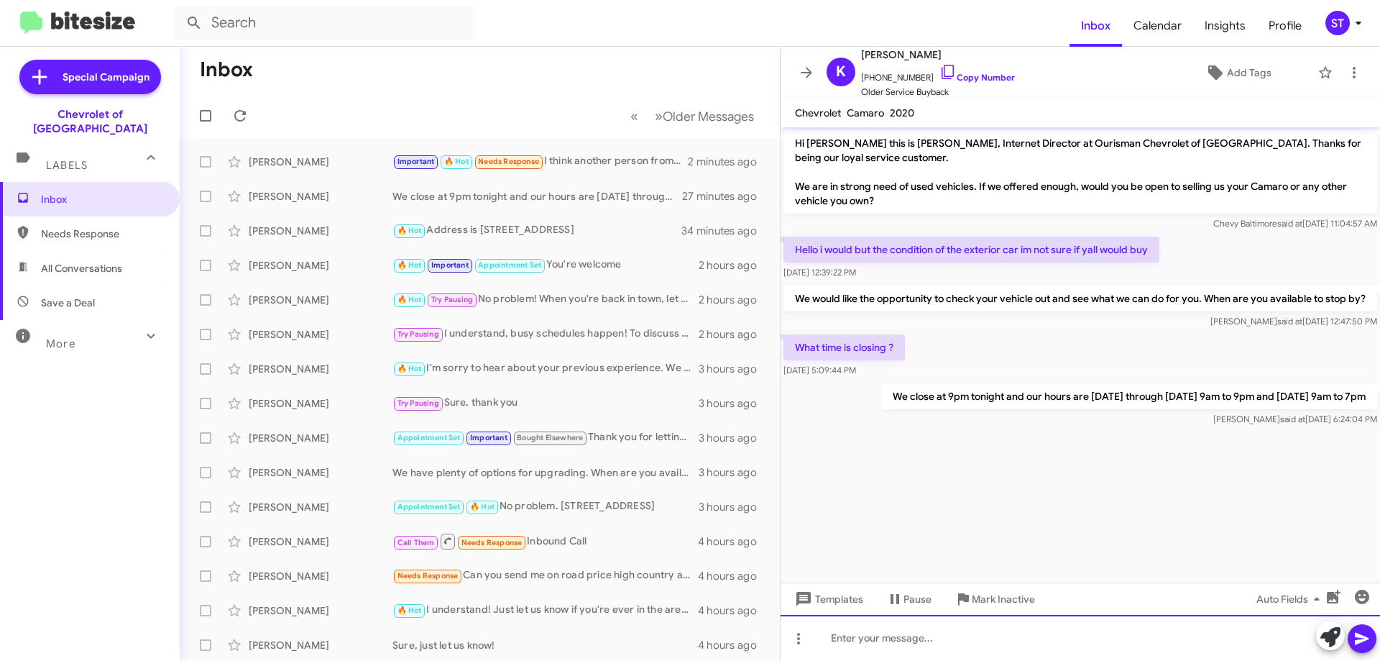
click at [983, 648] on div at bounding box center [1081, 638] width 600 height 46
